Goal: Task Accomplishment & Management: Use online tool/utility

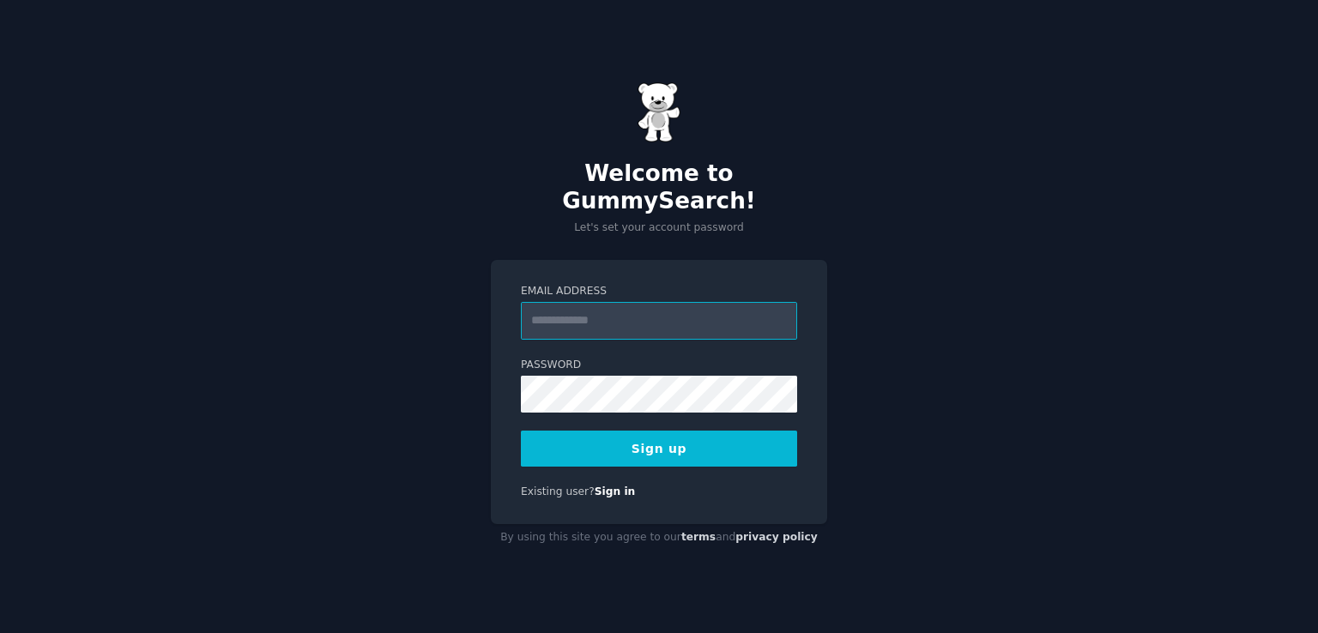
click at [649, 305] on input "Email Address" at bounding box center [659, 321] width 276 height 38
type input "**********"
click at [670, 431] on button "Sign up" at bounding box center [659, 449] width 276 height 36
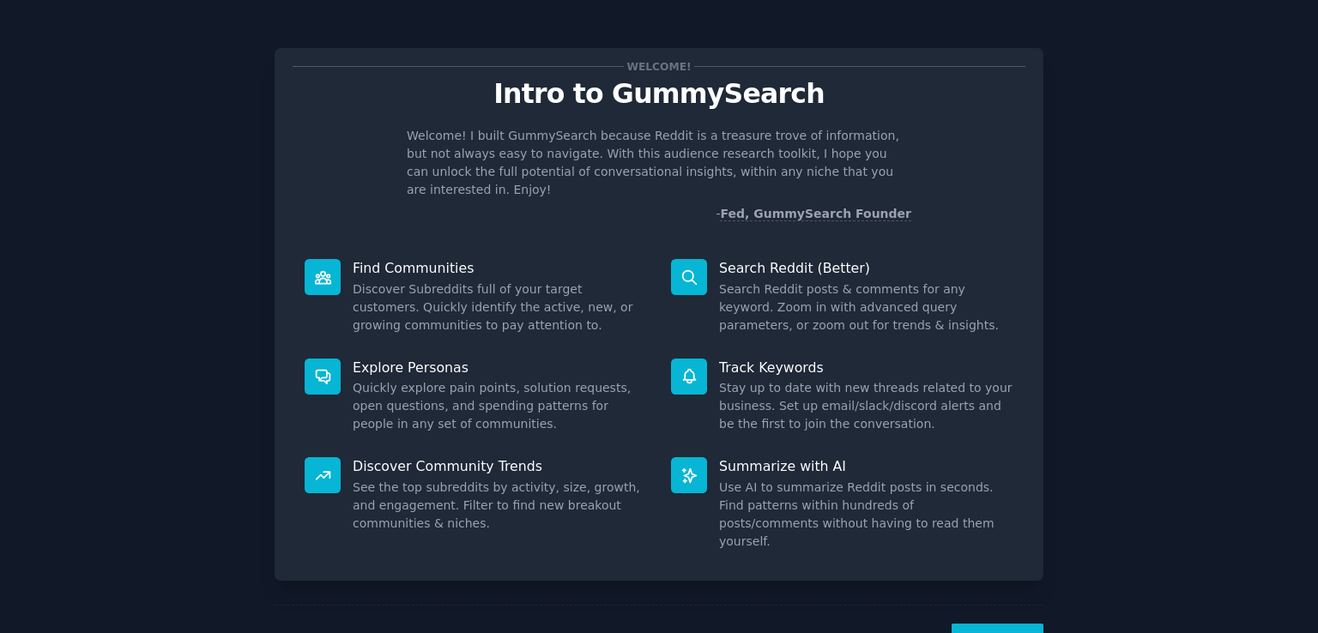
click at [1005, 624] on button "Next" at bounding box center [998, 645] width 92 height 42
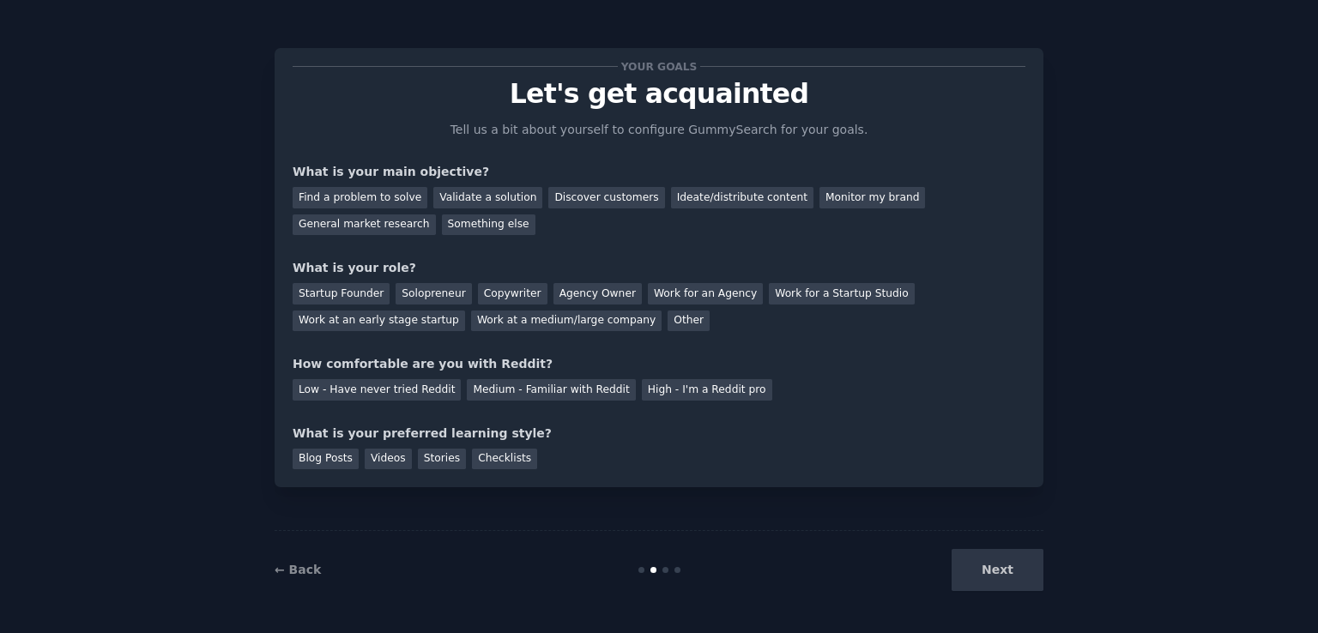
click at [1003, 567] on div "Next" at bounding box center [915, 570] width 257 height 42
click at [442, 221] on div "Something else" at bounding box center [489, 225] width 94 height 21
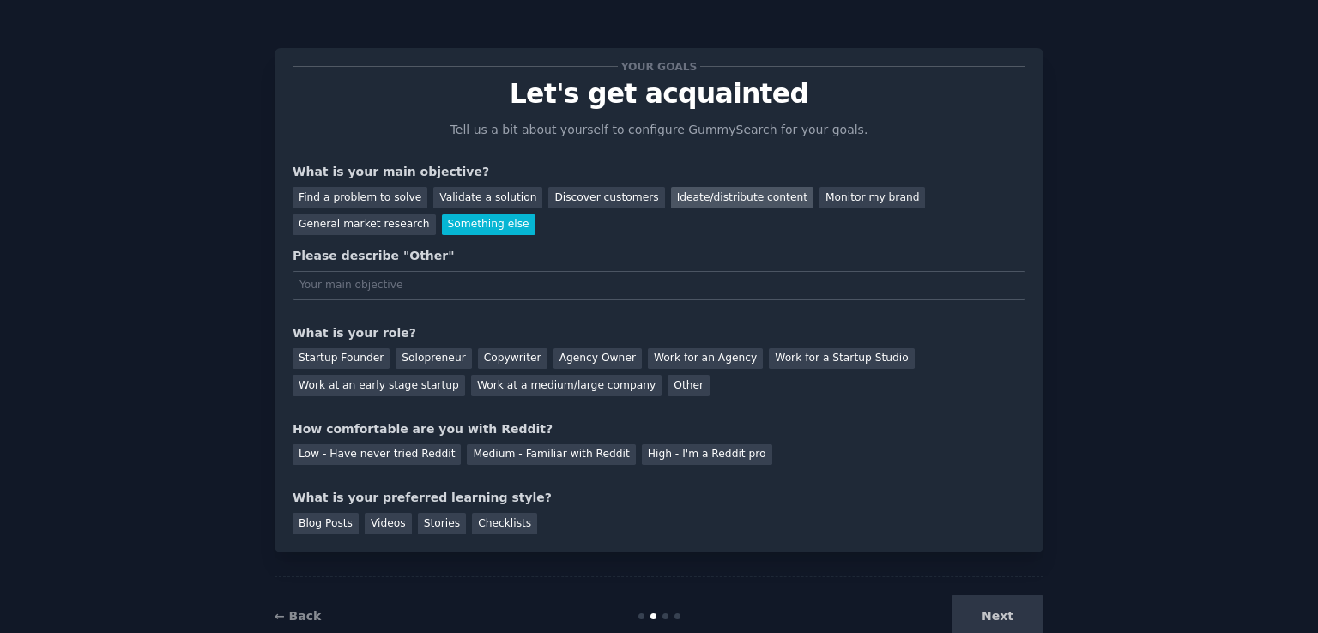
click at [678, 203] on div "Ideate/distribute content" at bounding box center [742, 197] width 142 height 21
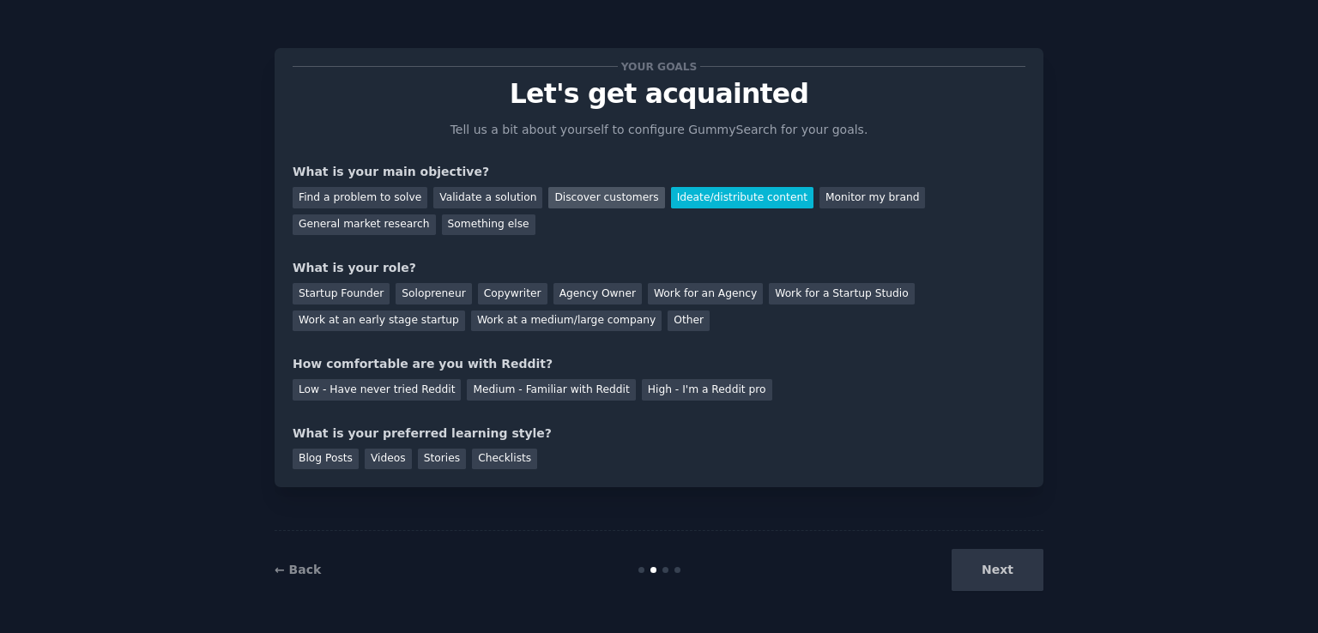
click at [569, 197] on div "Discover customers" at bounding box center [606, 197] width 116 height 21
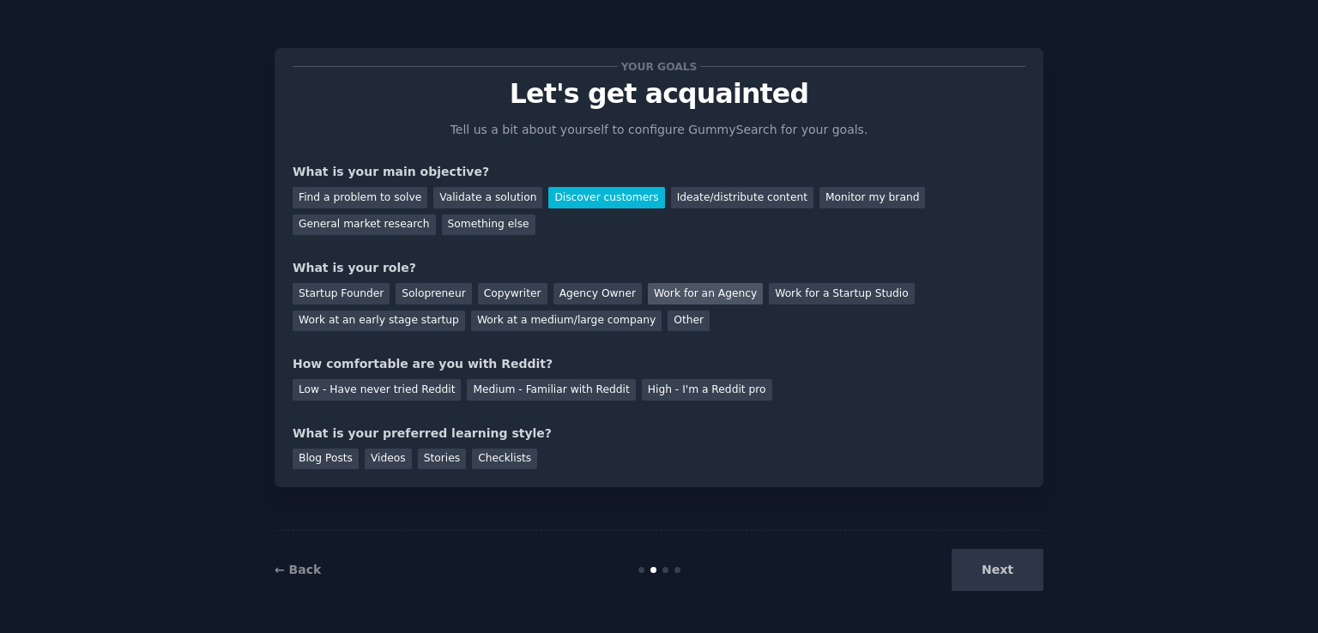
click at [676, 300] on div "Work for an Agency" at bounding box center [705, 293] width 115 height 21
click at [542, 380] on div "Medium - Familiar with Reddit" at bounding box center [551, 389] width 168 height 21
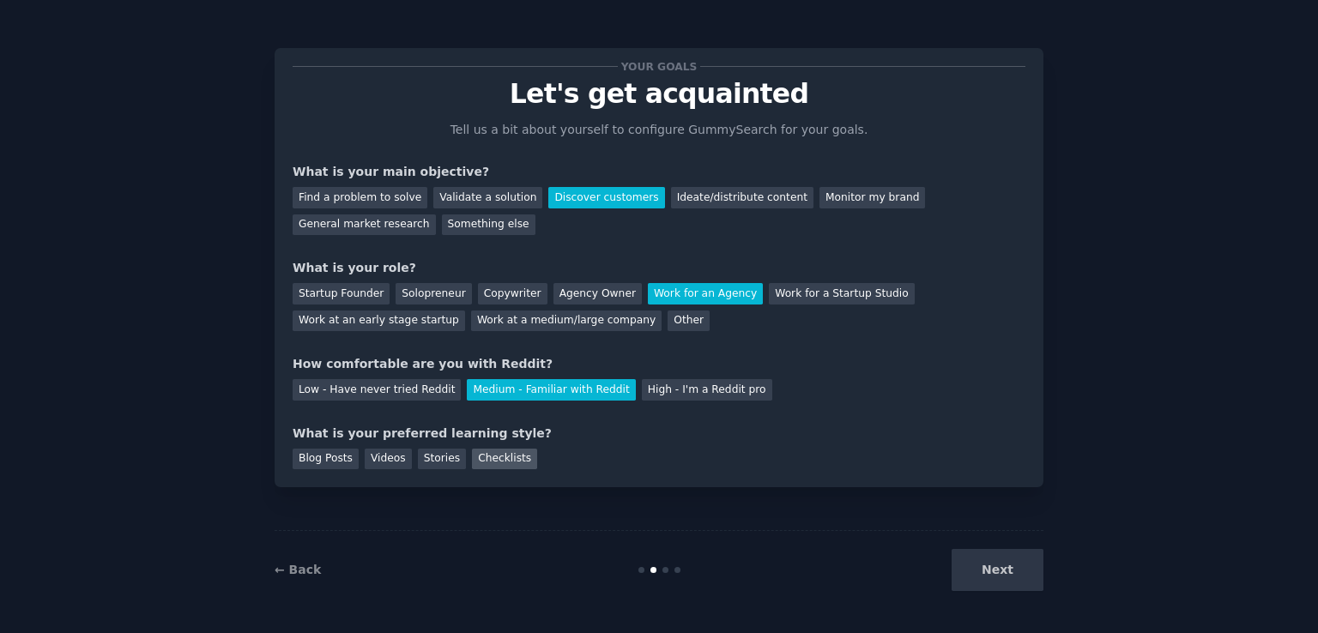
click at [472, 457] on div "Checklists" at bounding box center [504, 459] width 65 height 21
click at [1014, 588] on button "Next" at bounding box center [998, 570] width 92 height 42
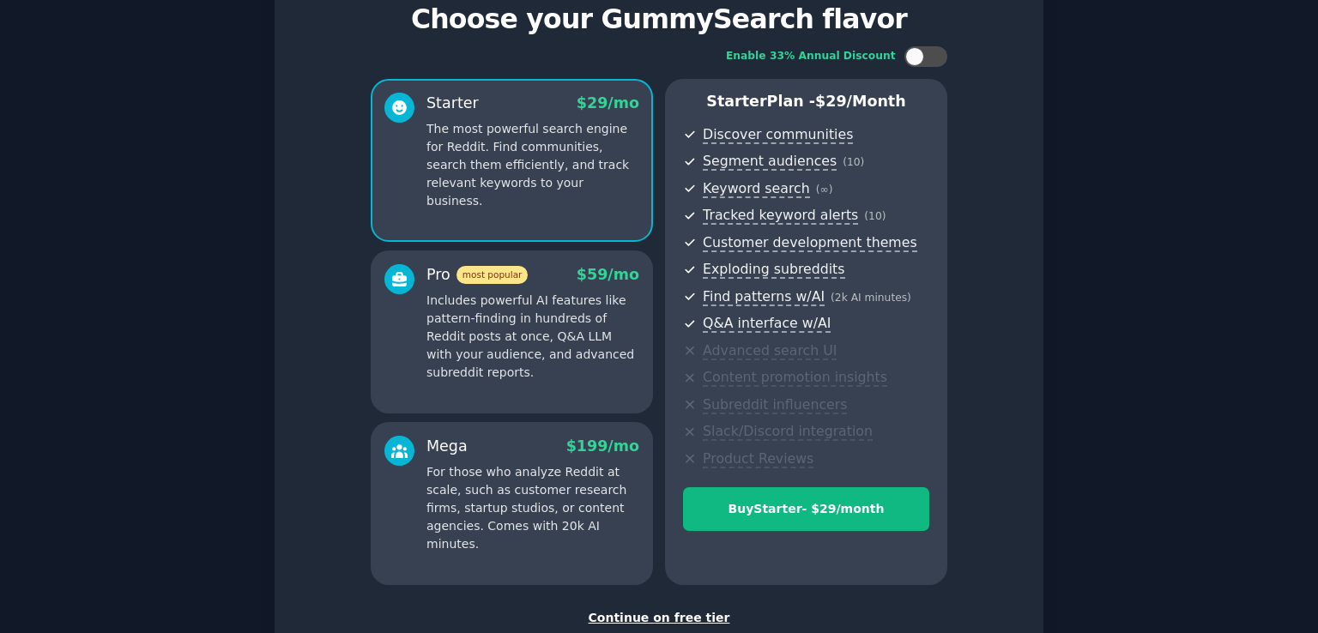
scroll to position [189, 0]
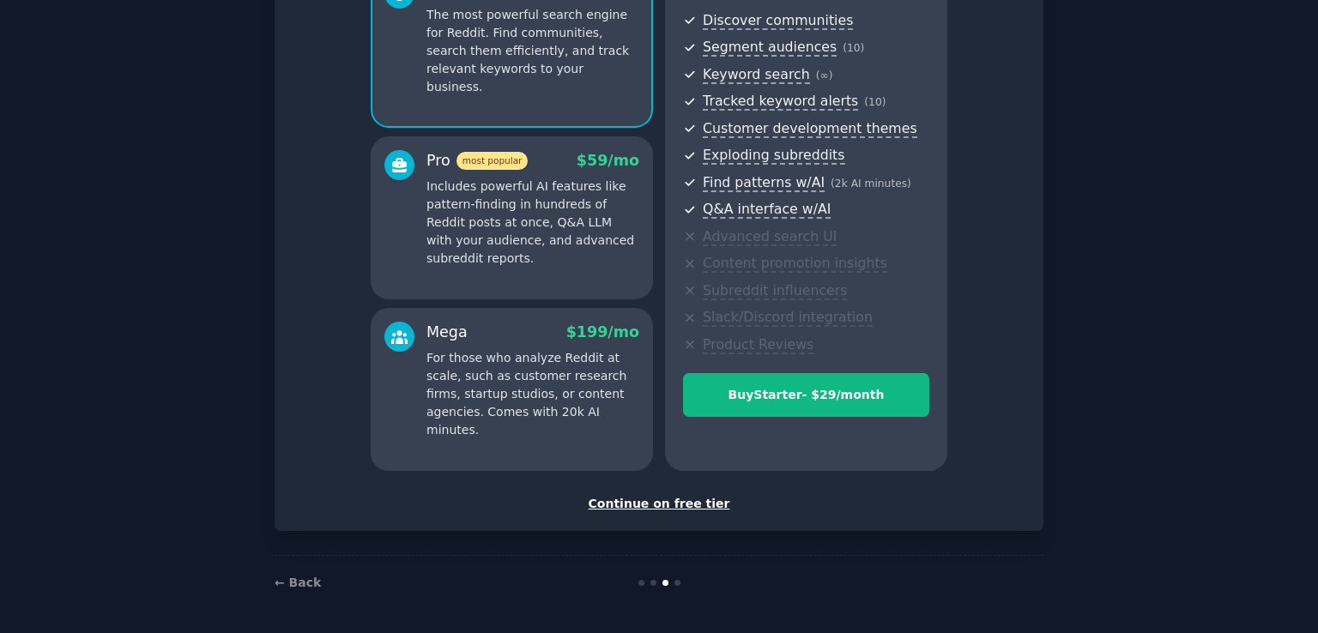
click at [666, 499] on div "Continue on free tier" at bounding box center [659, 504] width 733 height 18
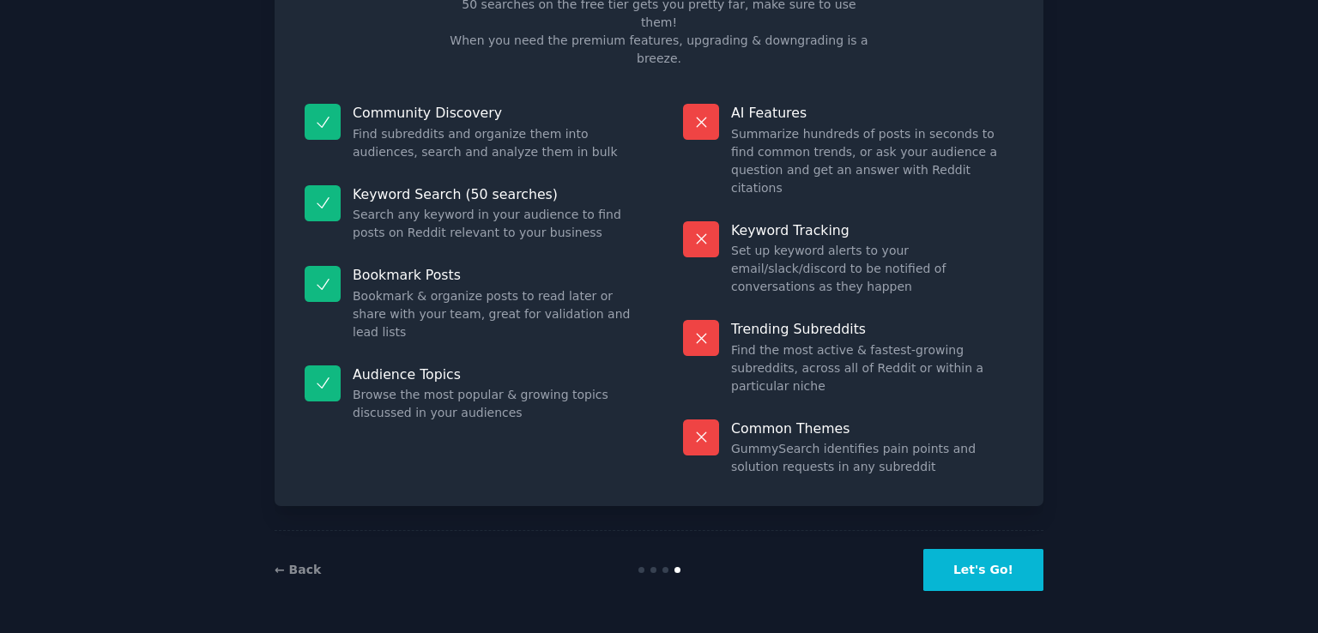
scroll to position [34, 0]
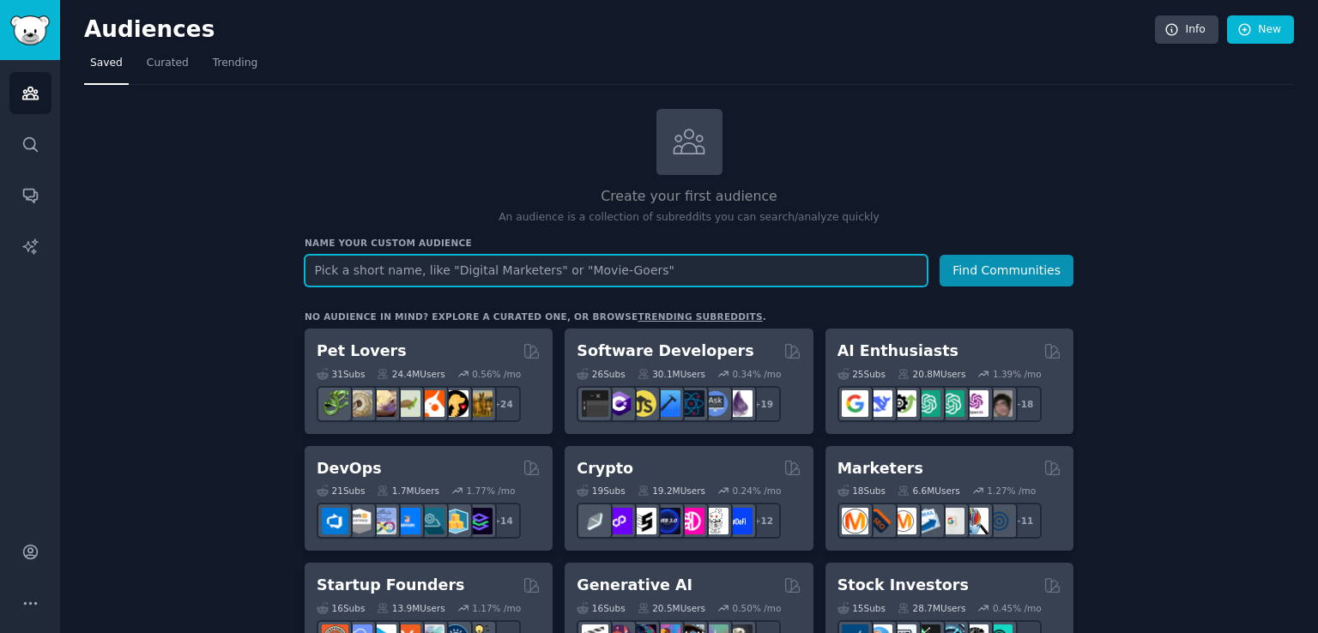
click at [444, 272] on input "text" at bounding box center [616, 271] width 623 height 32
click at [426, 265] on input "text" at bounding box center [616, 271] width 623 height 32
type input "patients in ontario"
click at [940, 255] on button "Find Communities" at bounding box center [1007, 271] width 134 height 32
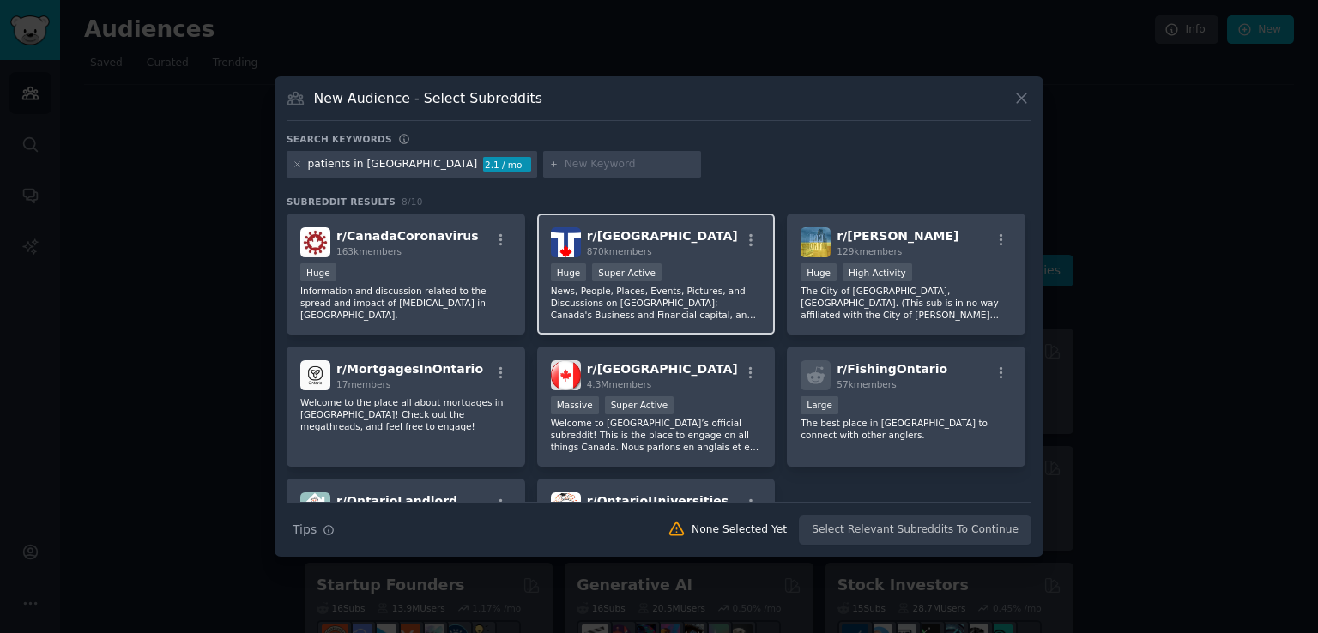
click at [669, 267] on div "Huge Super Active" at bounding box center [656, 273] width 211 height 21
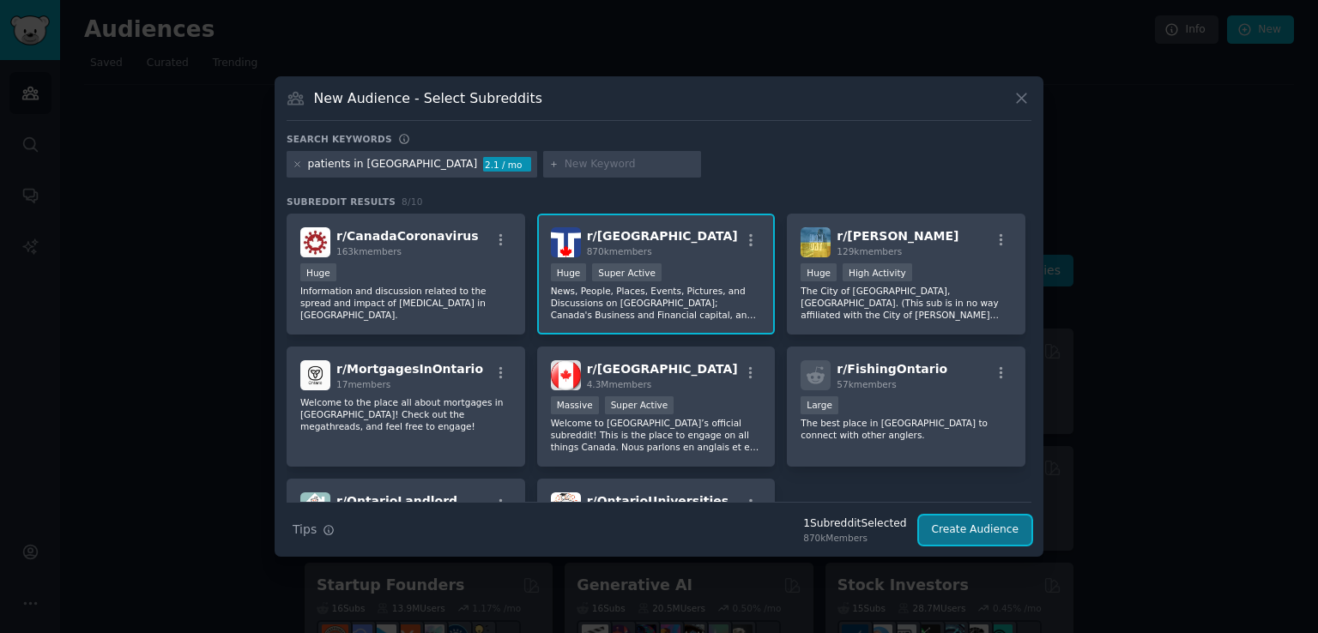
click at [981, 530] on button "Create Audience" at bounding box center [975, 530] width 113 height 29
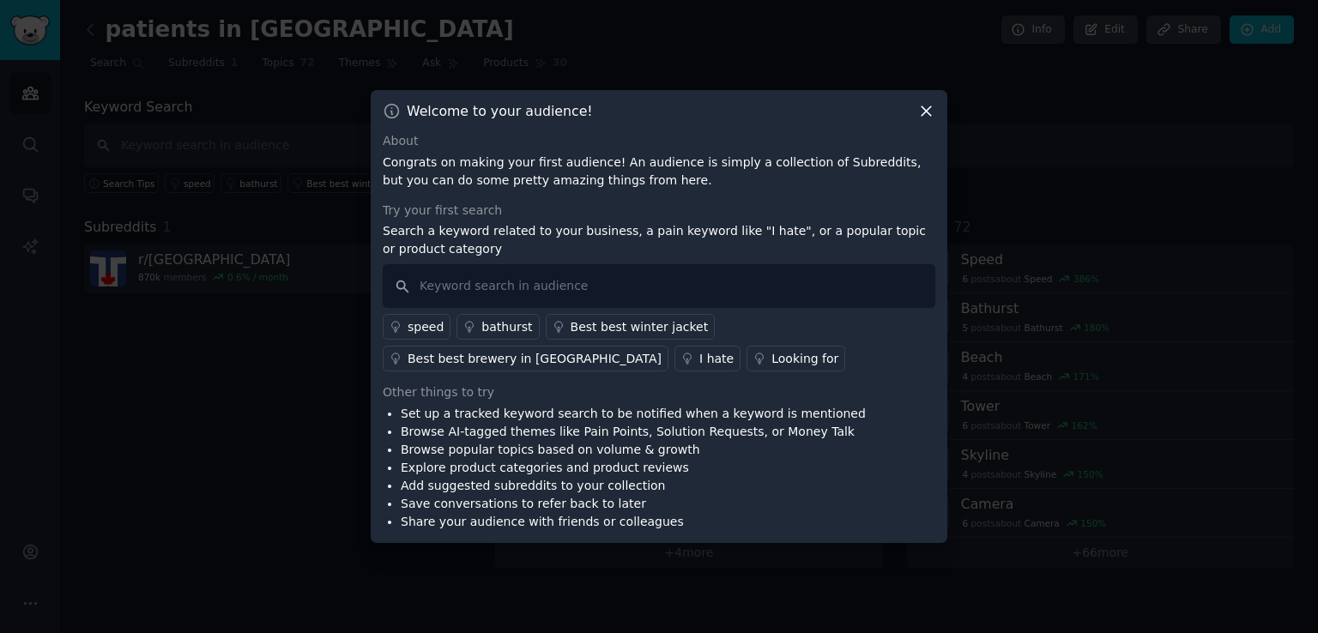
click at [772, 357] on div "Looking for" at bounding box center [805, 359] width 67 height 18
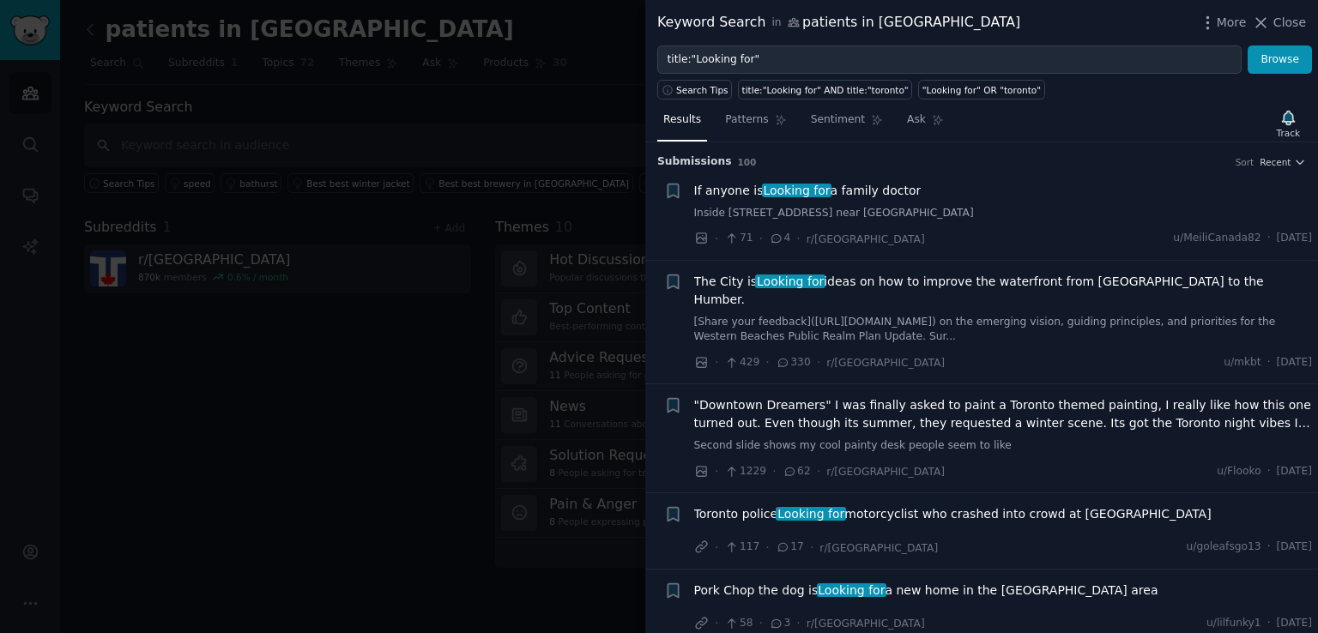
click at [842, 192] on span "If anyone is Looking for a family doctor" at bounding box center [807, 191] width 227 height 18
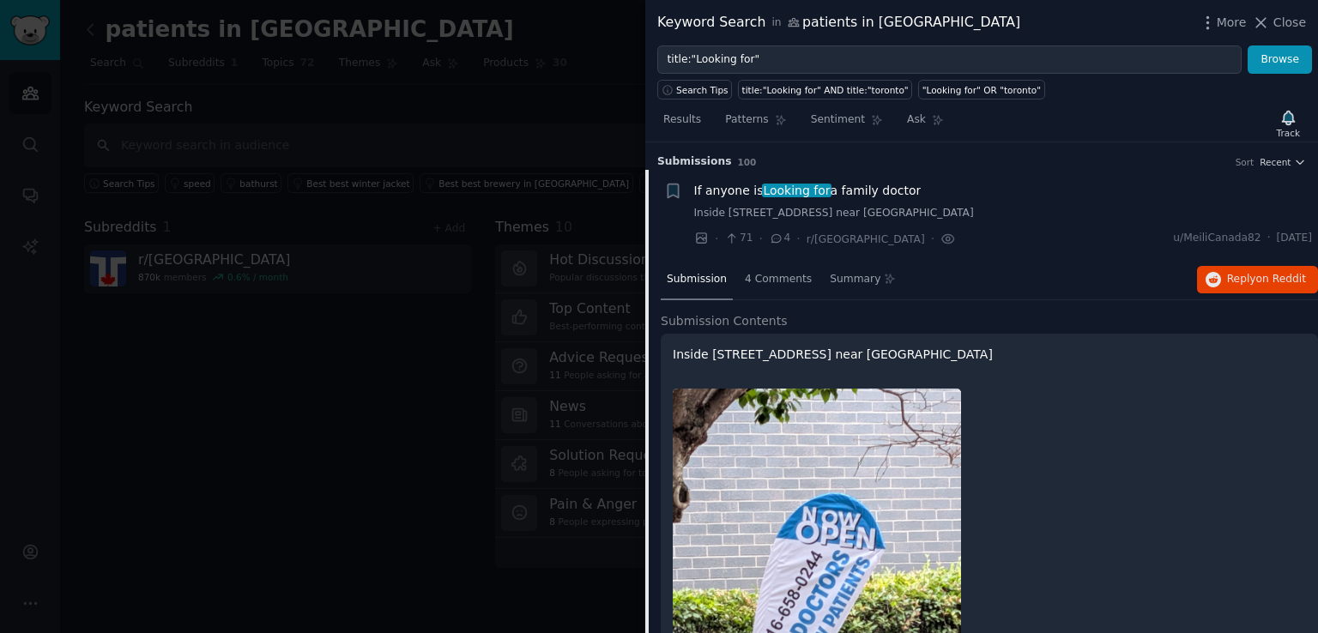
scroll to position [27, 0]
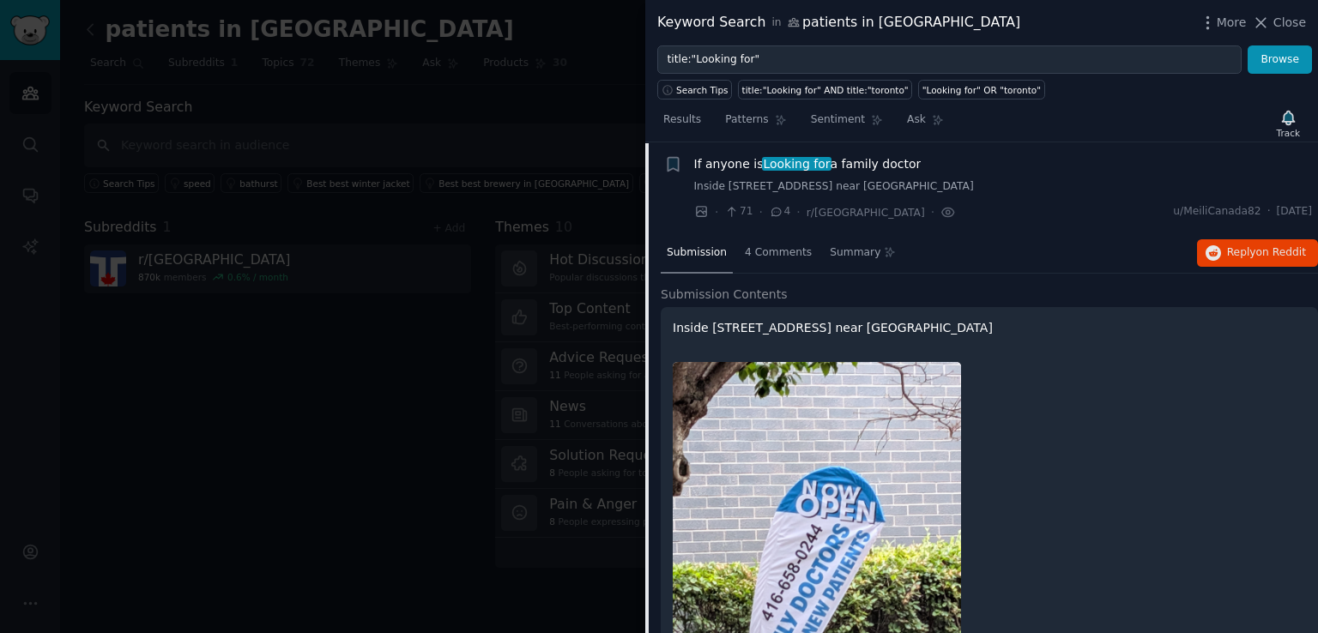
click at [396, 345] on div at bounding box center [659, 316] width 1318 height 633
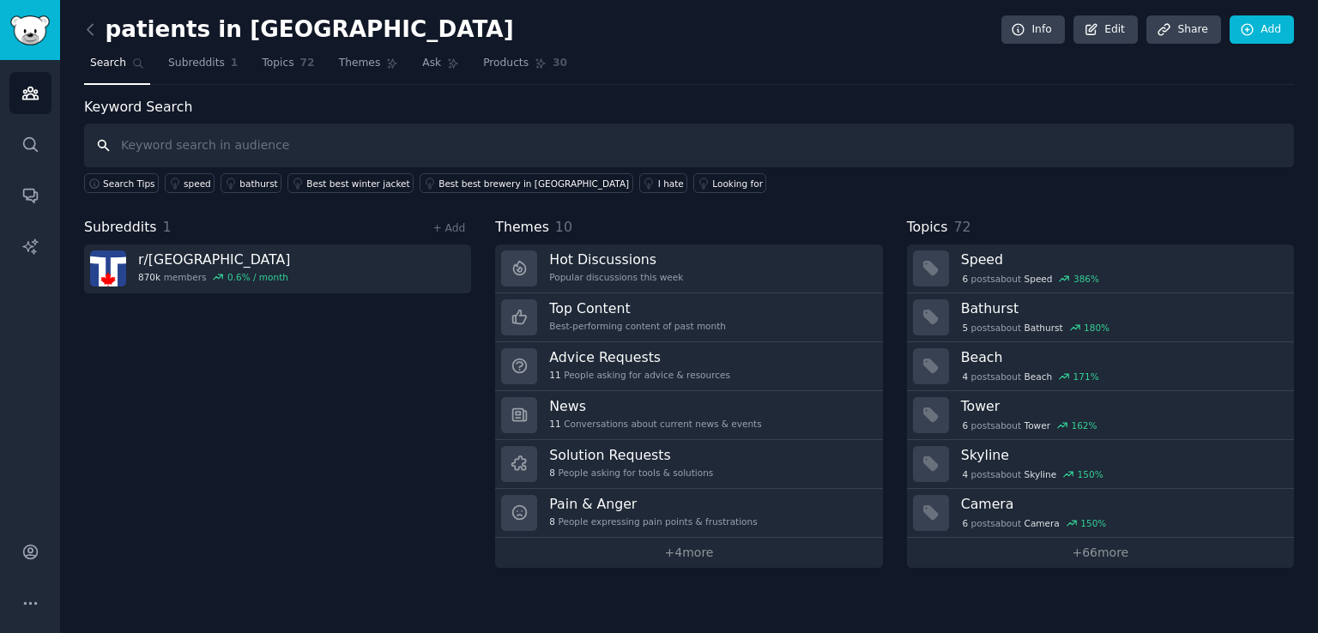
click at [233, 147] on input "text" at bounding box center [689, 146] width 1210 height 44
click at [510, 146] on input "text" at bounding box center [689, 146] width 1210 height 44
type input "f"
click at [215, 66] on span "Subreddits" at bounding box center [196, 63] width 57 height 15
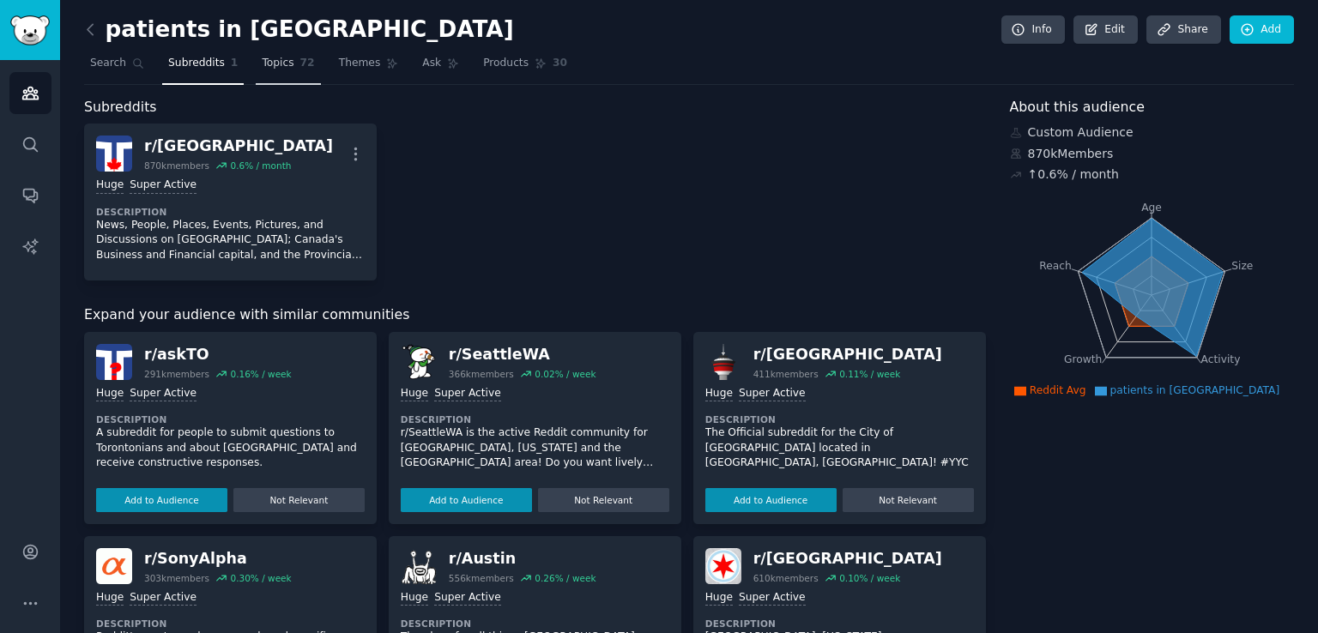
click at [262, 68] on span "Topics" at bounding box center [278, 63] width 32 height 15
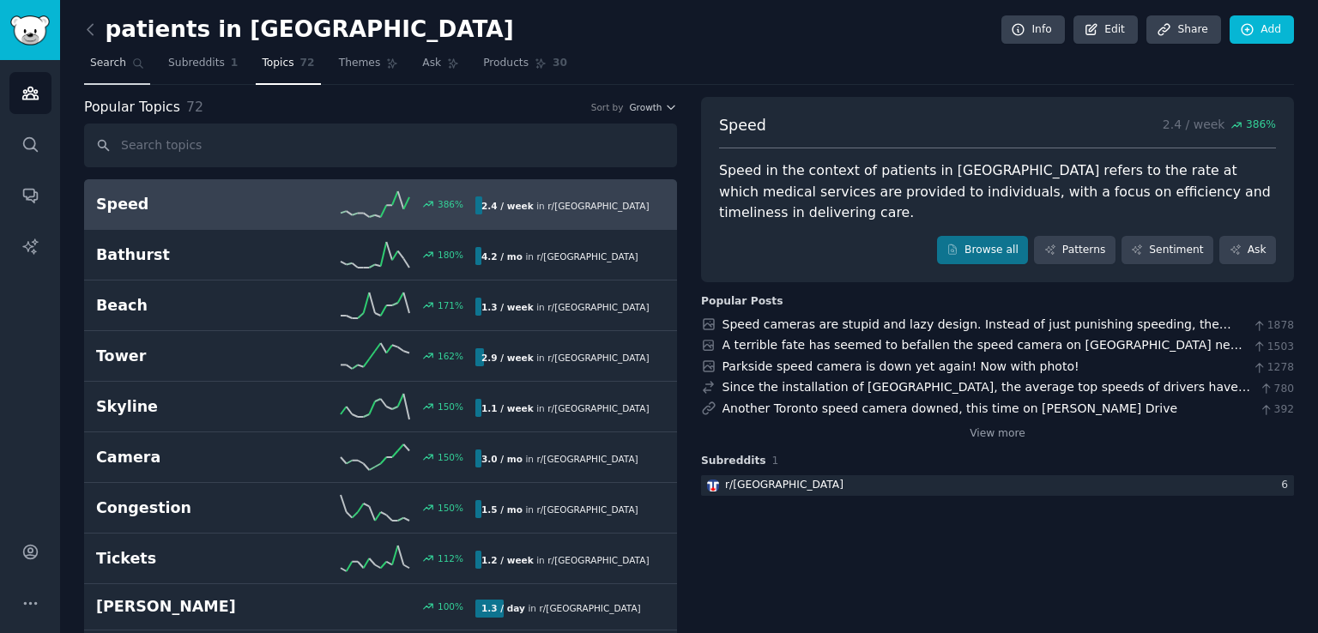
click at [113, 69] on span "Search" at bounding box center [108, 63] width 36 height 15
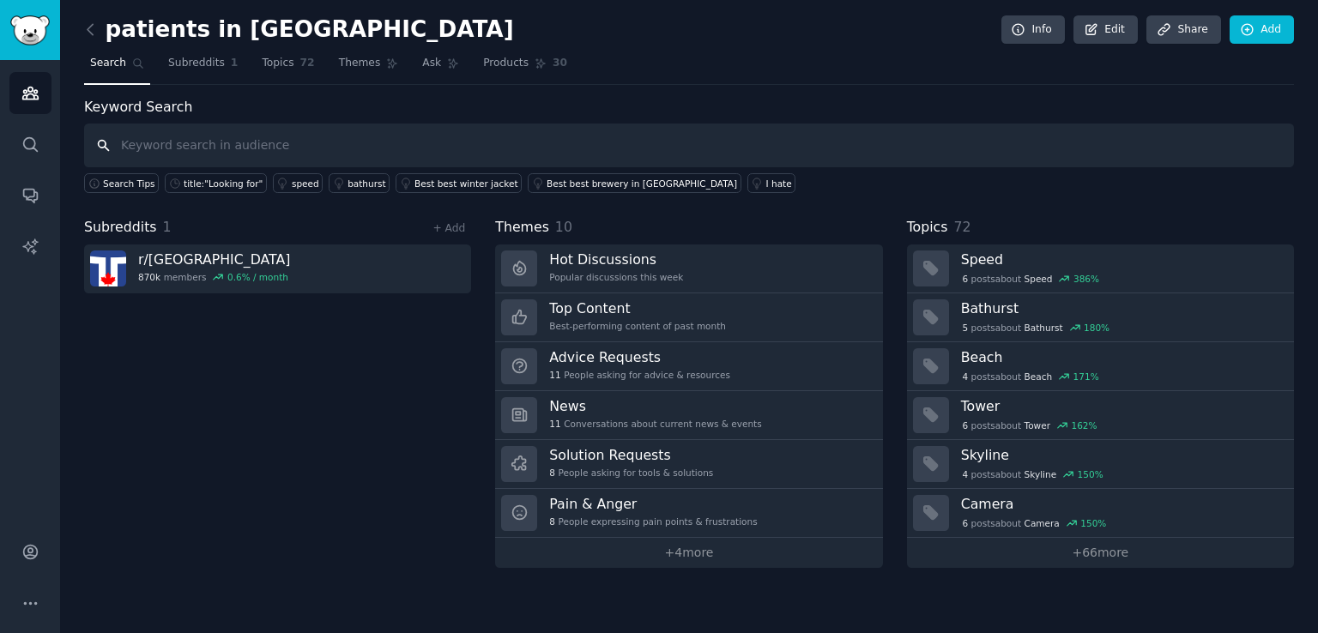
click at [350, 155] on input "text" at bounding box center [689, 146] width 1210 height 44
click at [457, 230] on link "+ Add" at bounding box center [449, 228] width 33 height 12
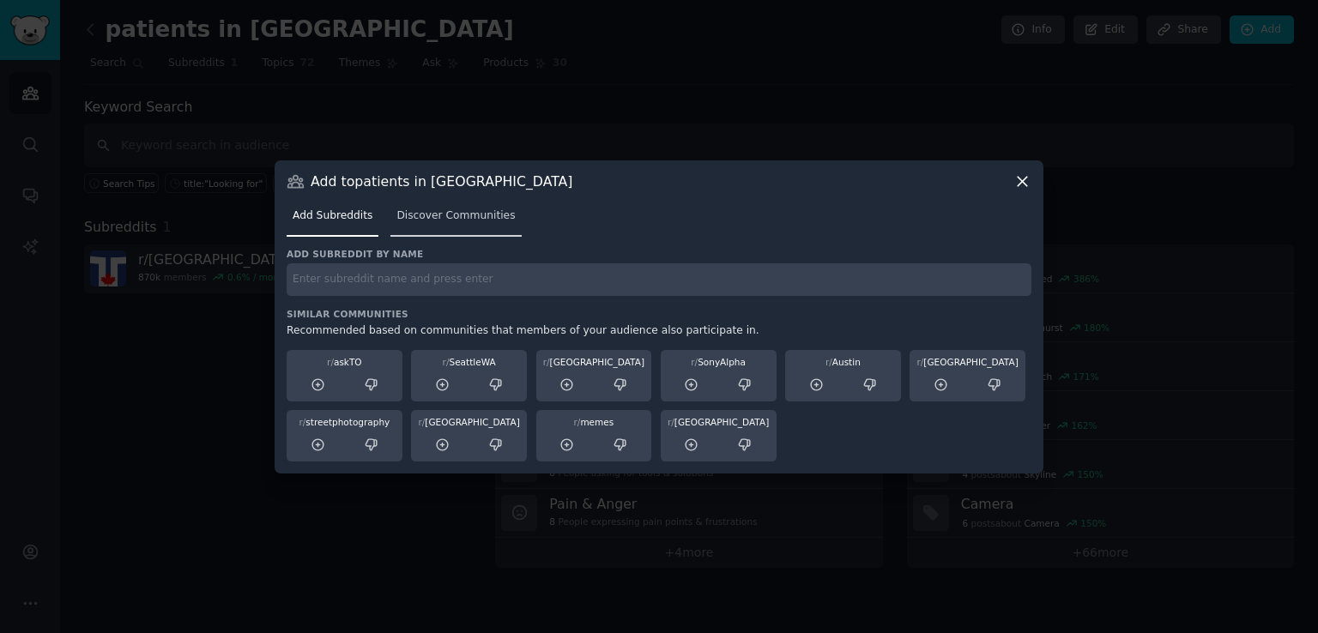
click at [422, 236] on link "Discover Communities" at bounding box center [455, 220] width 130 height 35
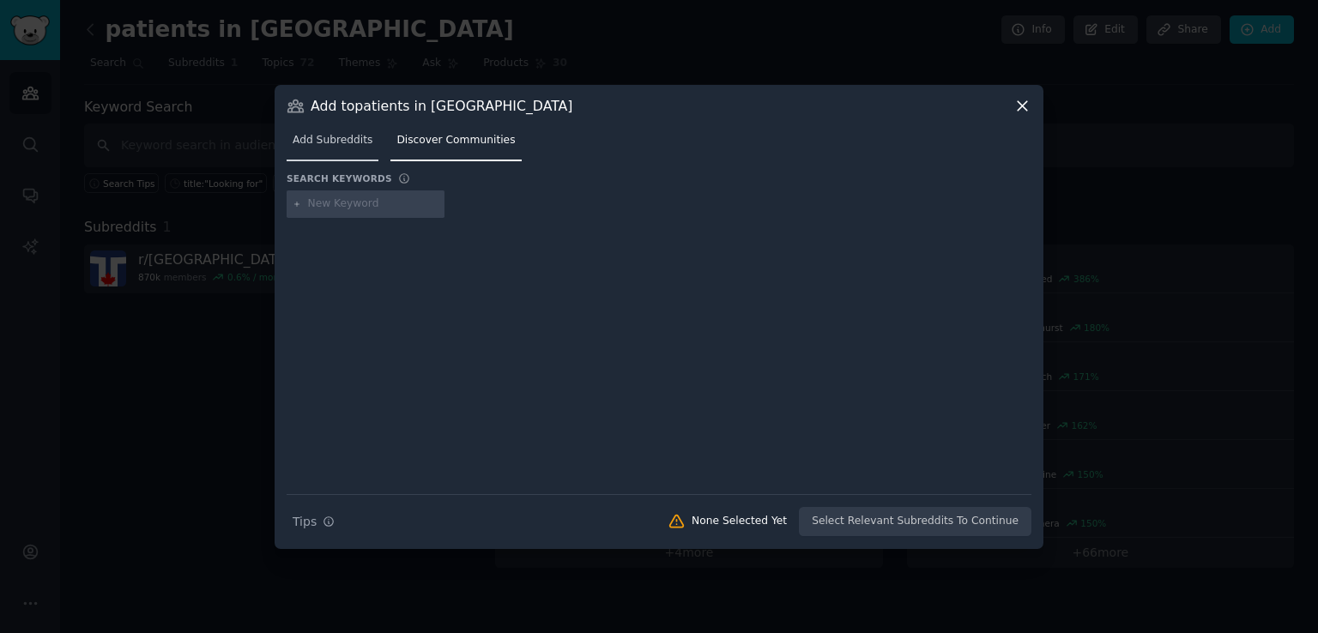
click at [336, 142] on span "Add Subreddits" at bounding box center [333, 140] width 80 height 15
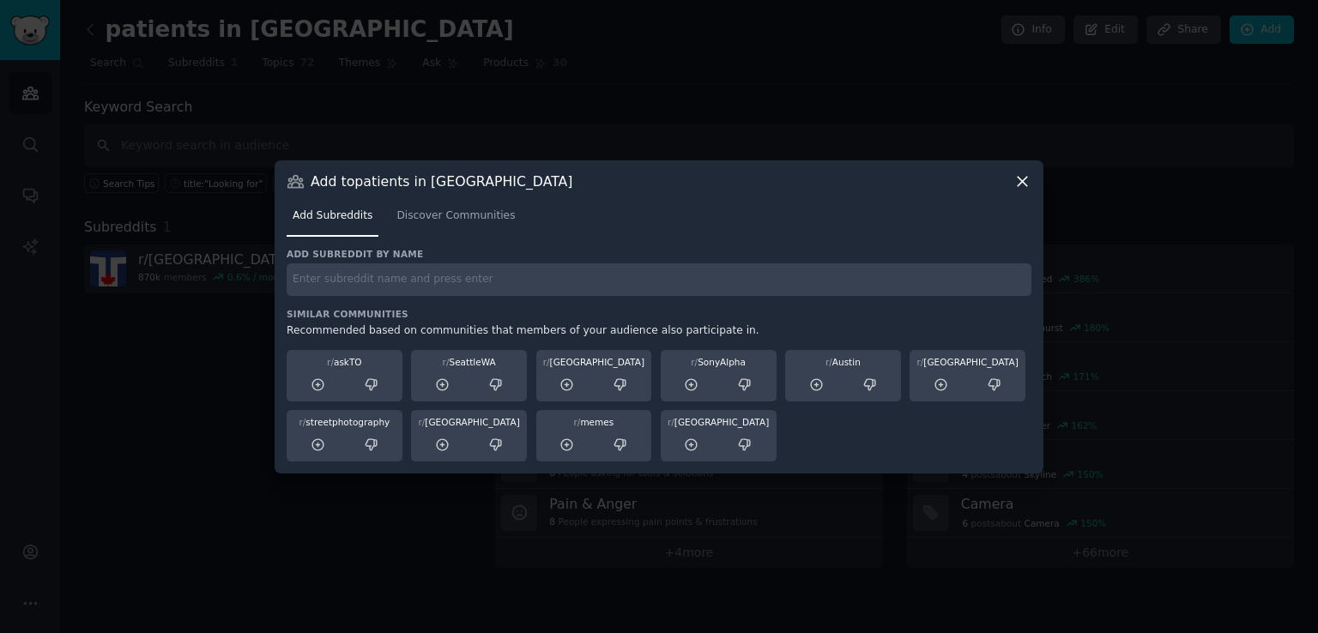
click at [604, 275] on input "text" at bounding box center [659, 279] width 745 height 33
type input "ask doctor"
click at [1026, 177] on icon at bounding box center [1022, 181] width 9 height 9
